Goal: Find contact information: Find contact information

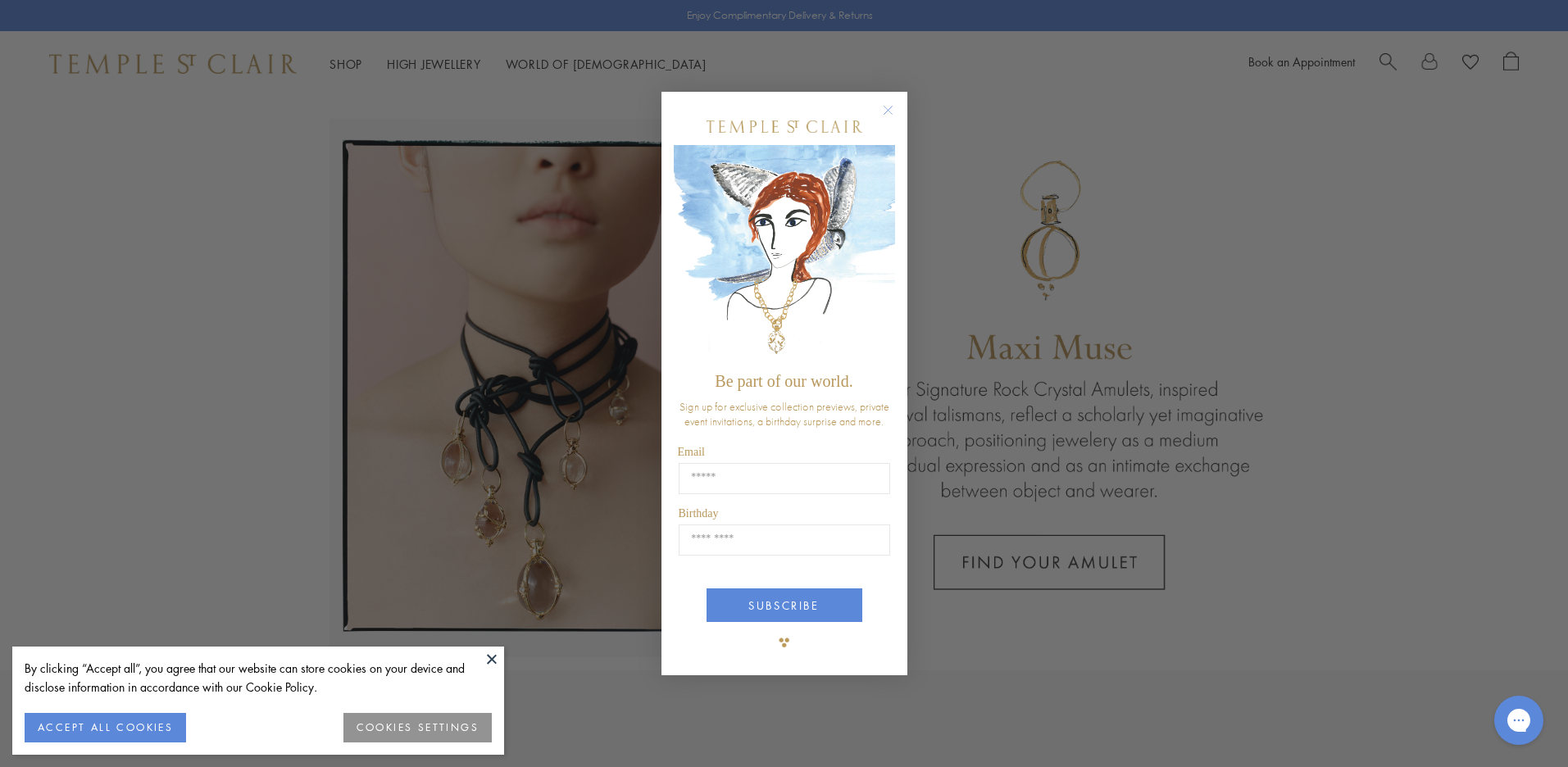
click at [1046, 658] on div "Close dialog Be part of our world. Sign up for exclusive collection previews, p…" at bounding box center [784, 383] width 1568 height 767
click at [885, 108] on circle "Close dialog" at bounding box center [887, 111] width 20 height 20
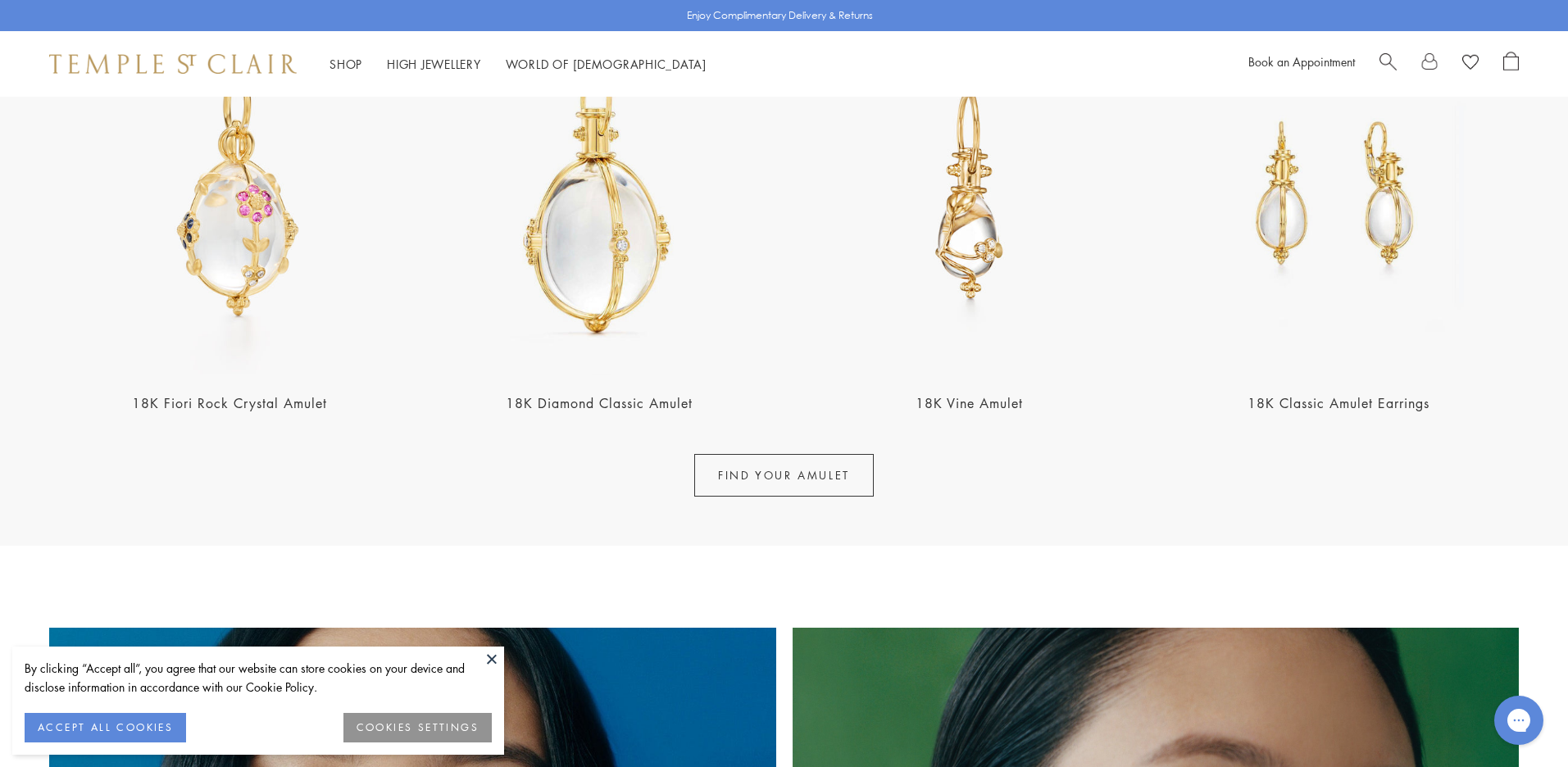
scroll to position [737, 0]
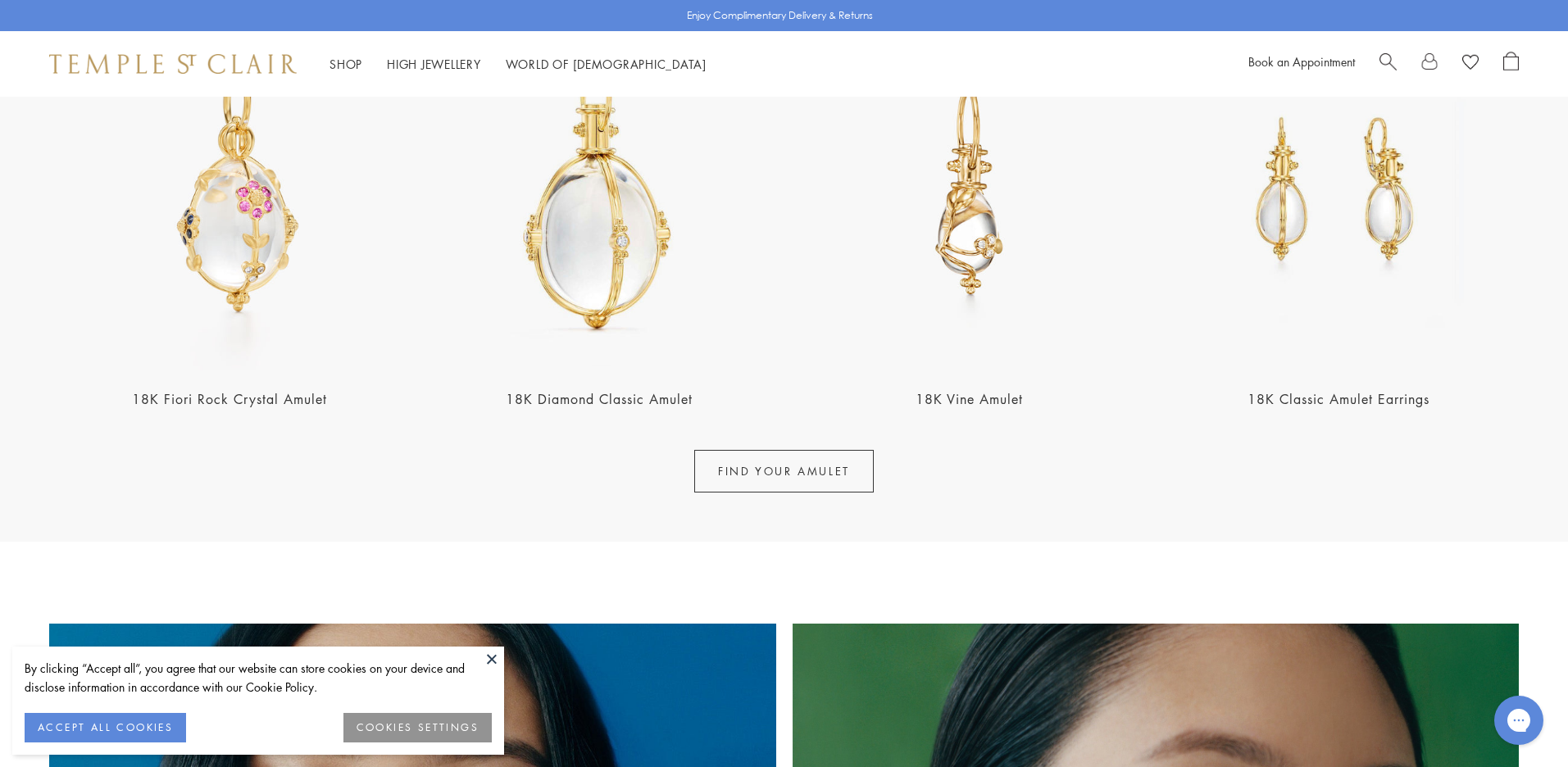
click at [493, 662] on button at bounding box center [492, 659] width 25 height 25
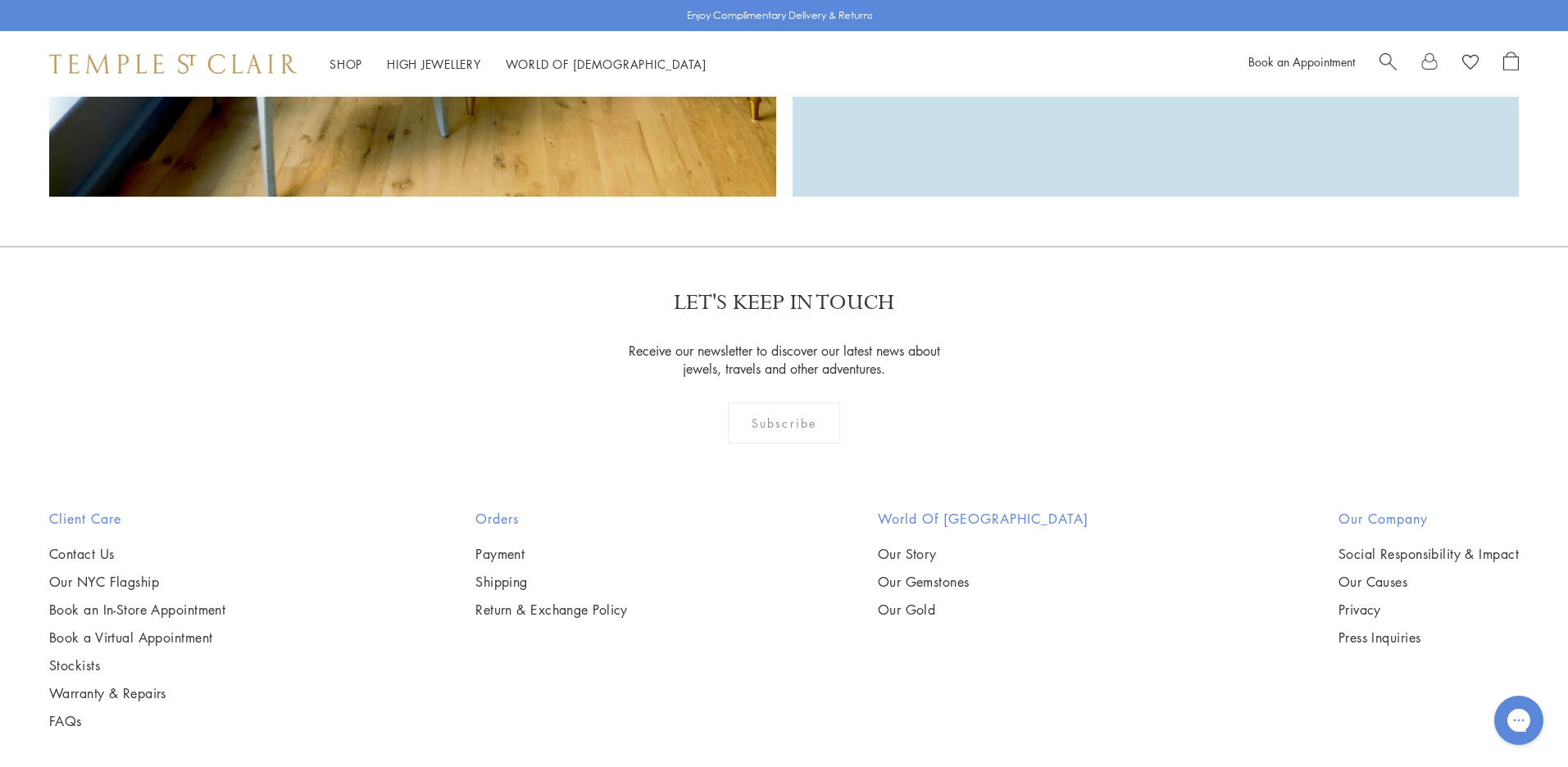
scroll to position [3951, 0]
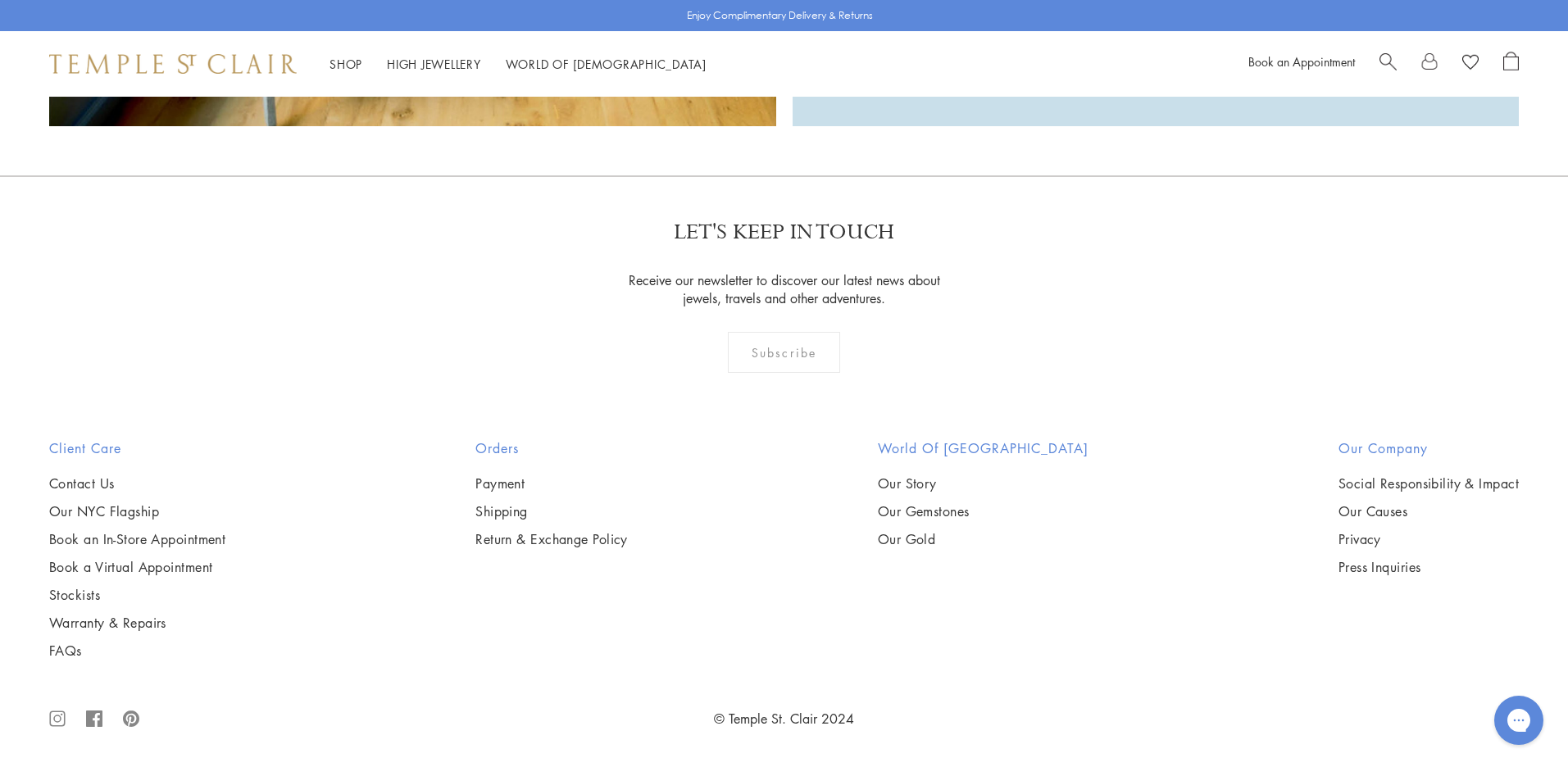
click at [97, 719] on icon at bounding box center [93, 718] width 16 height 52
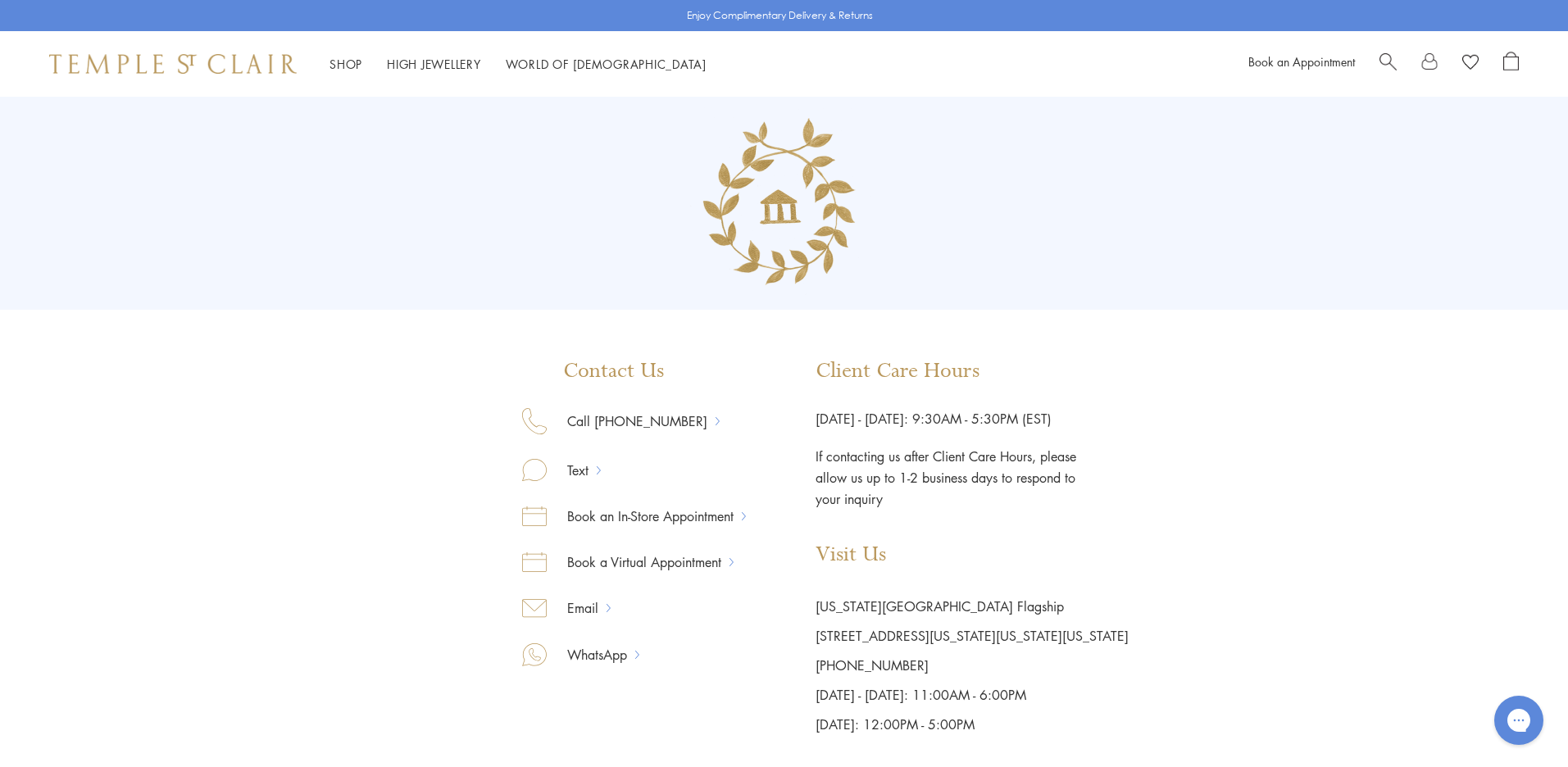
scroll to position [82, 0]
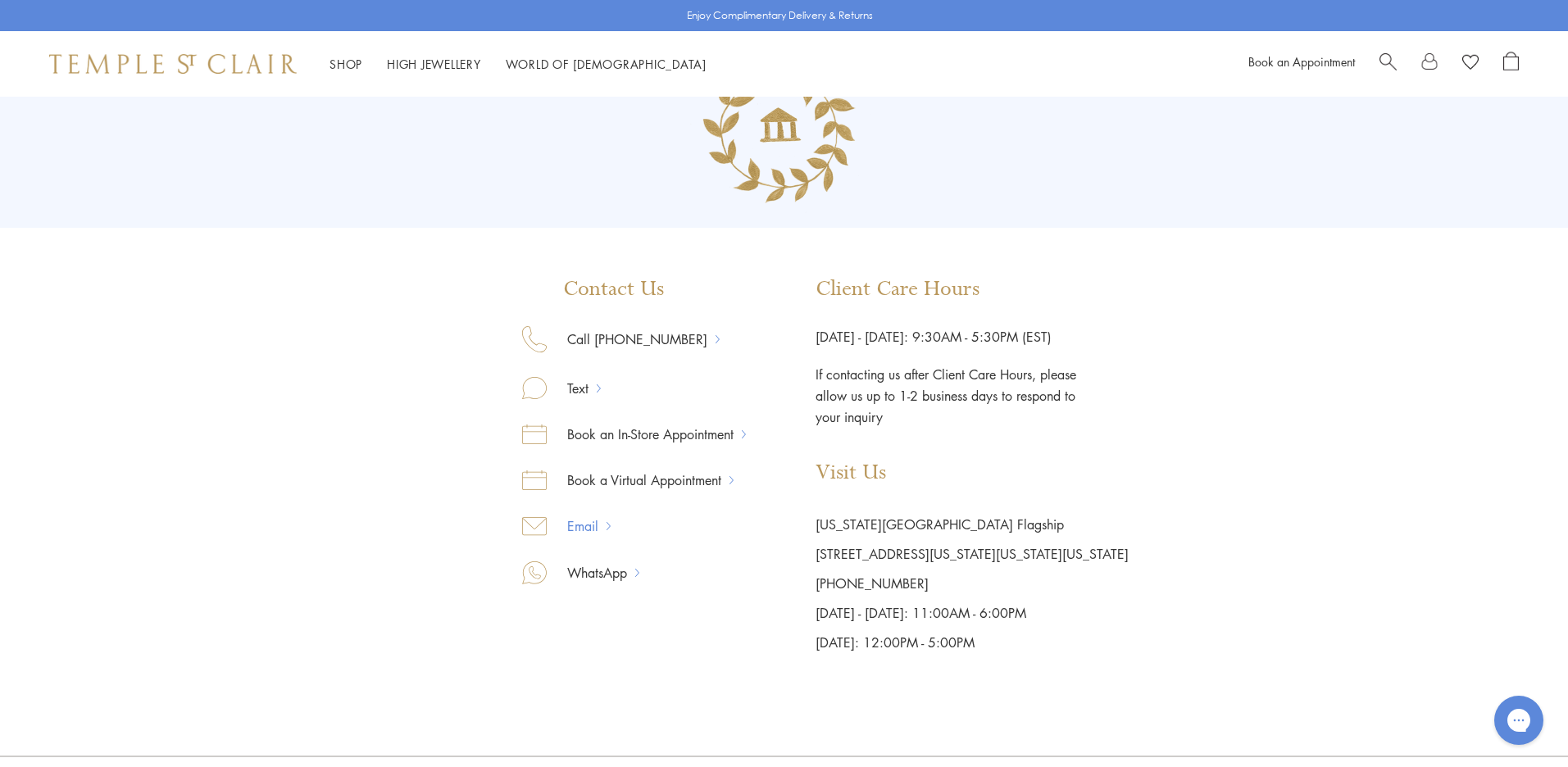
click at [595, 526] on link "Email" at bounding box center [576, 526] width 60 height 21
